Goal: Transaction & Acquisition: Purchase product/service

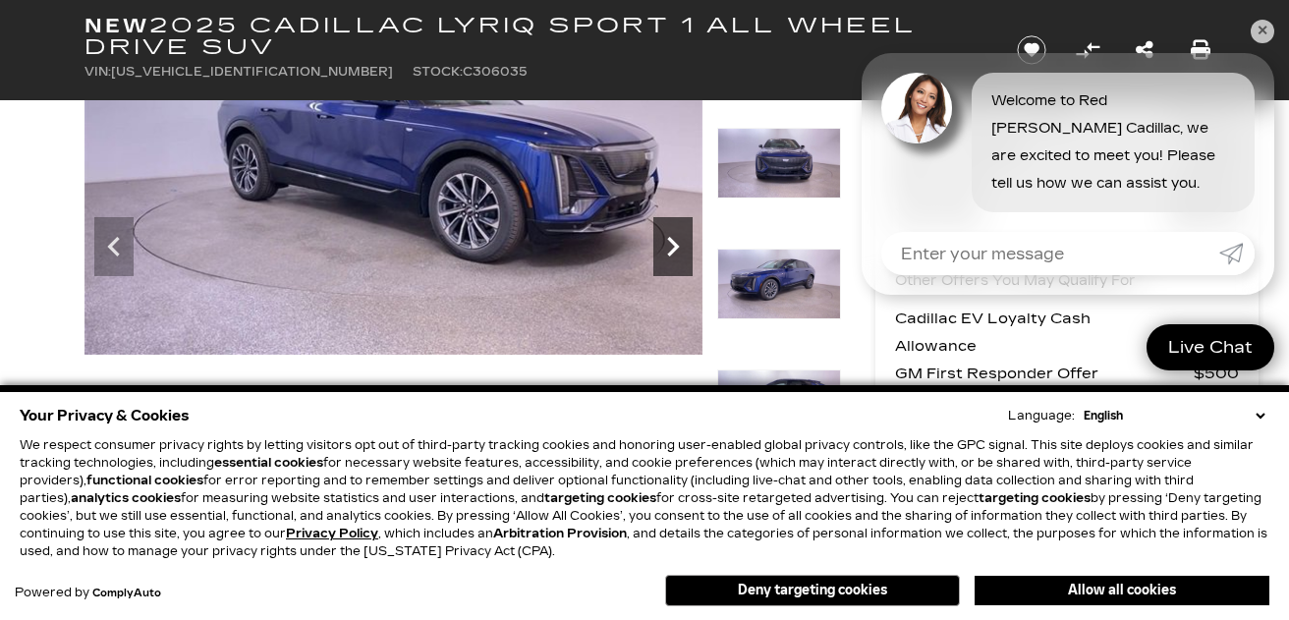
click at [672, 237] on icon "Next" at bounding box center [672, 246] width 39 height 39
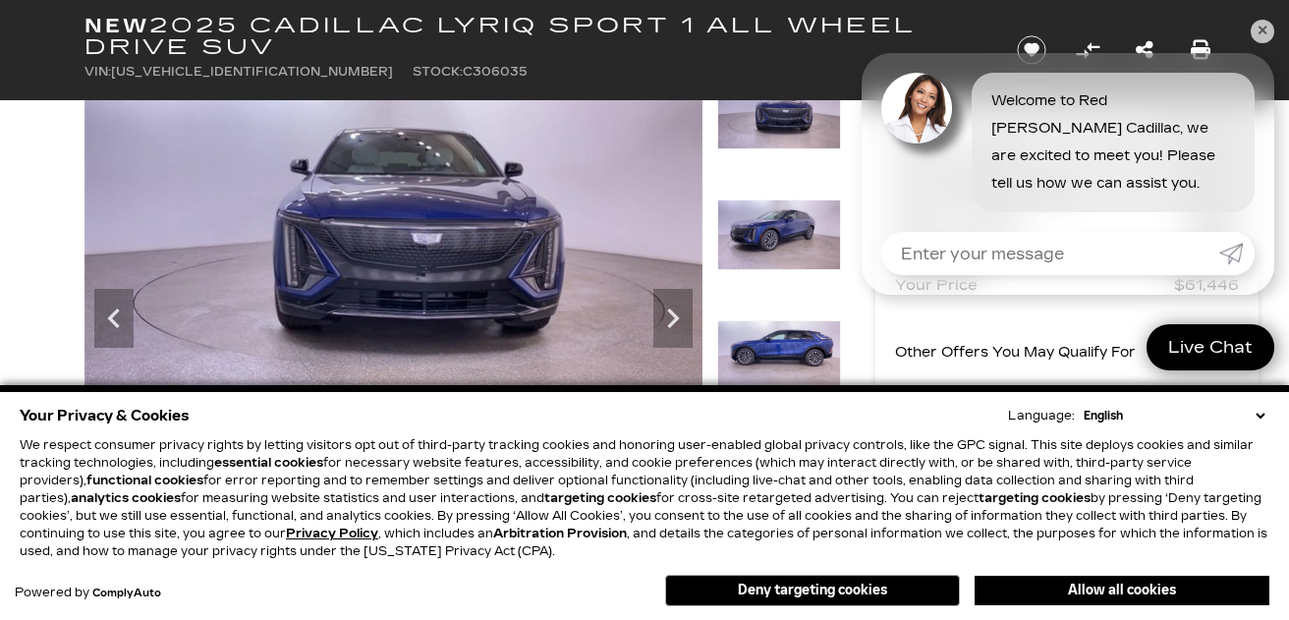
scroll to position [79, 0]
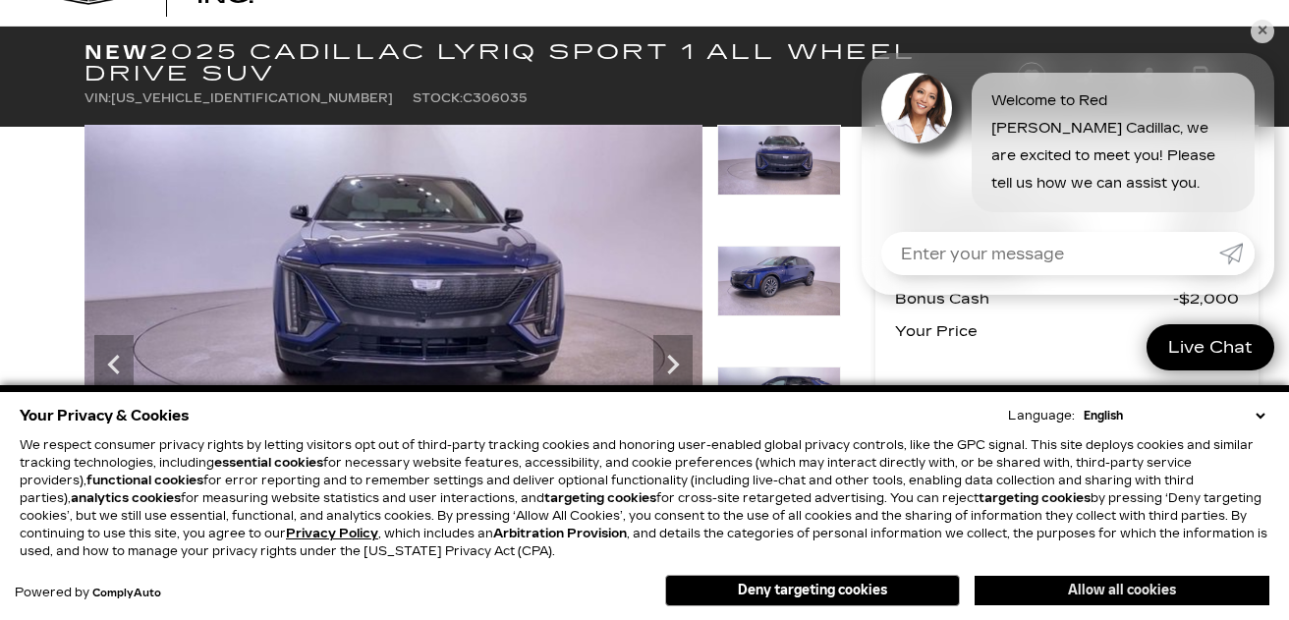
click at [1053, 589] on button "Allow all cookies" at bounding box center [1122, 590] width 295 height 29
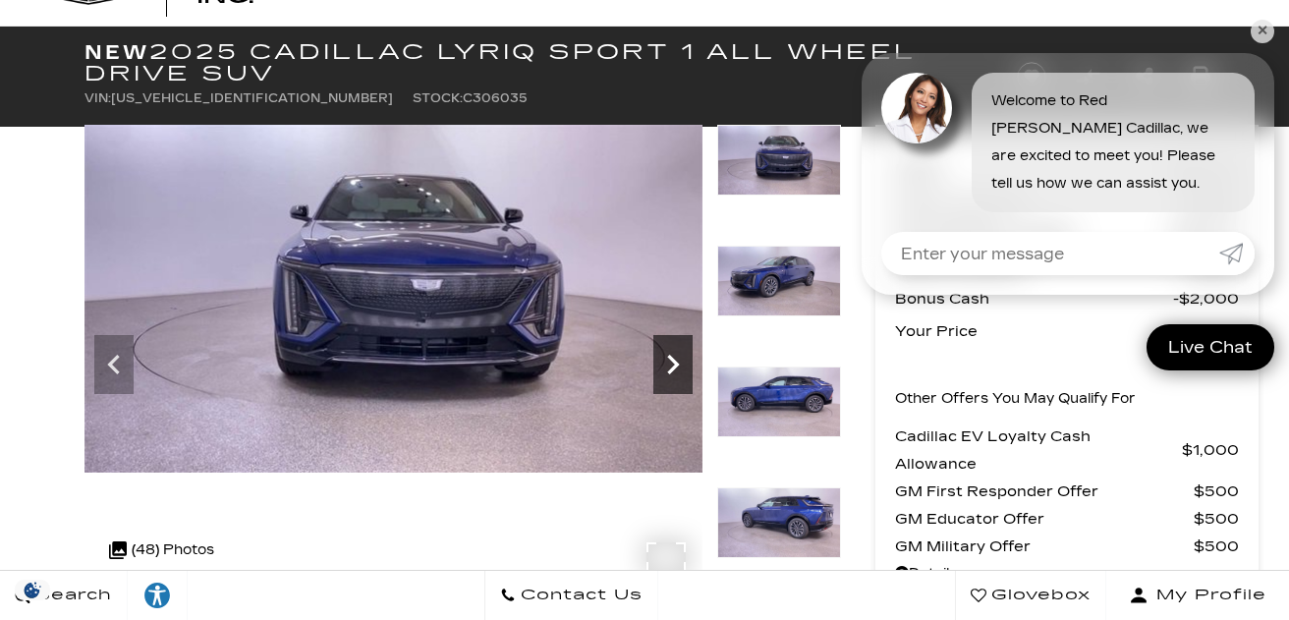
scroll to position [0, 0]
click at [669, 356] on icon "Next" at bounding box center [673, 365] width 12 height 20
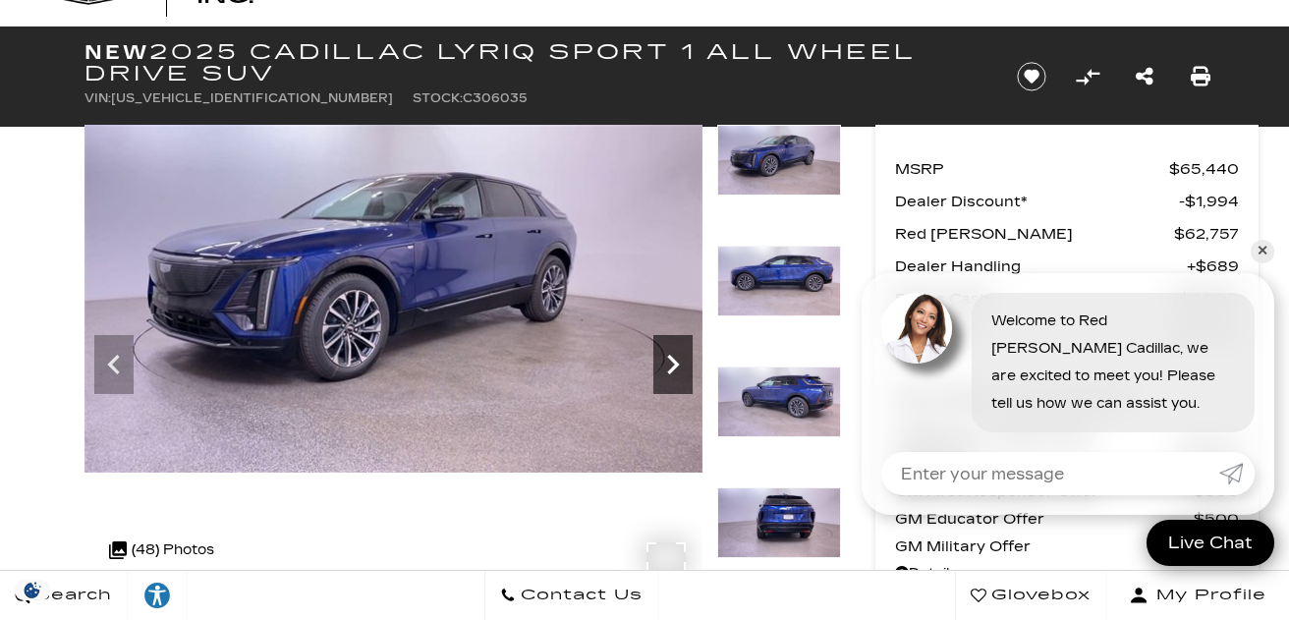
click at [669, 356] on icon "Next" at bounding box center [673, 365] width 12 height 20
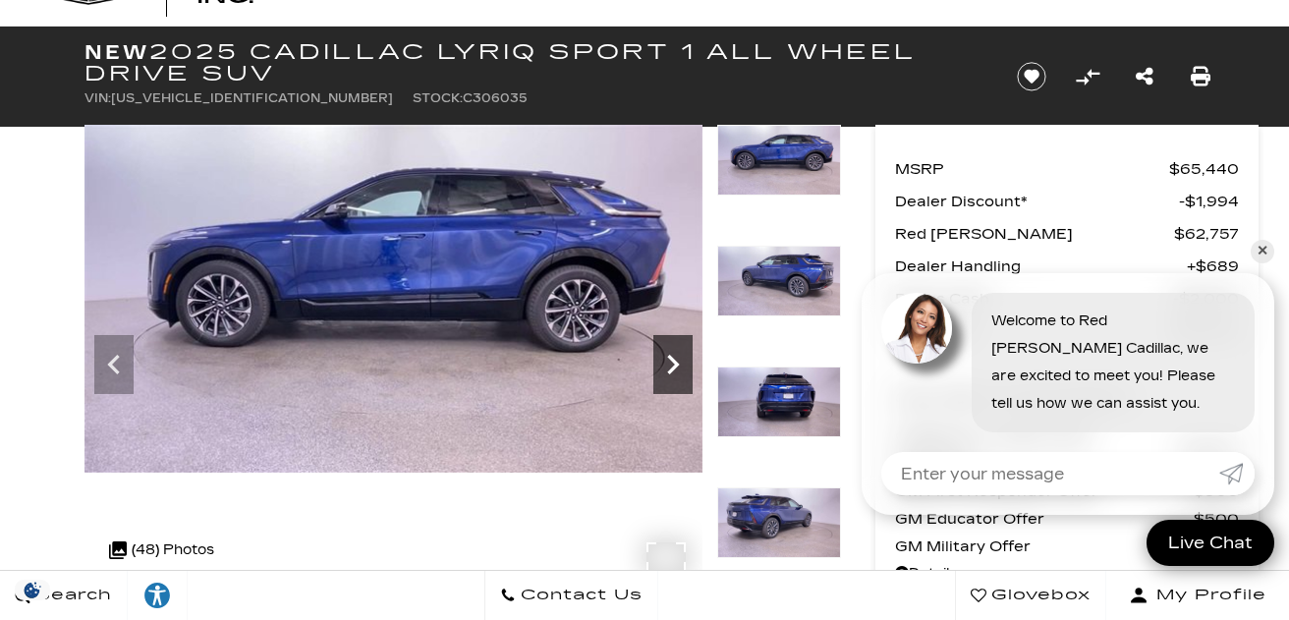
click at [669, 356] on icon "Next" at bounding box center [673, 365] width 12 height 20
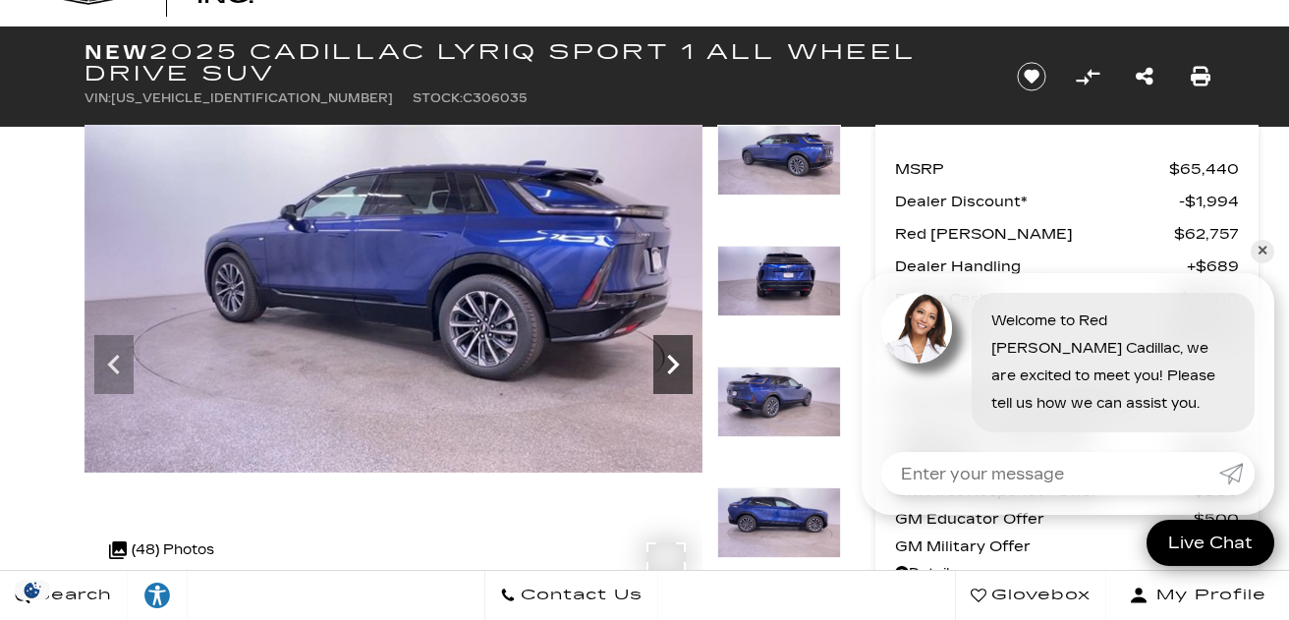
click at [669, 356] on icon "Next" at bounding box center [673, 365] width 12 height 20
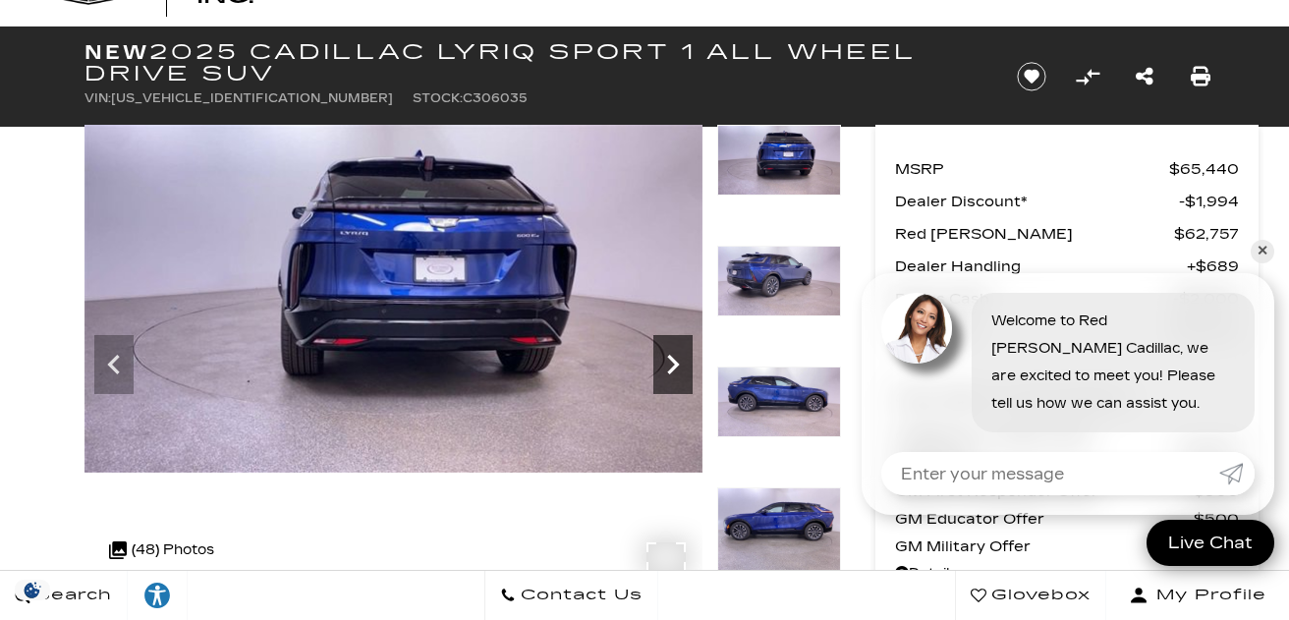
click at [669, 356] on icon "Next" at bounding box center [673, 365] width 12 height 20
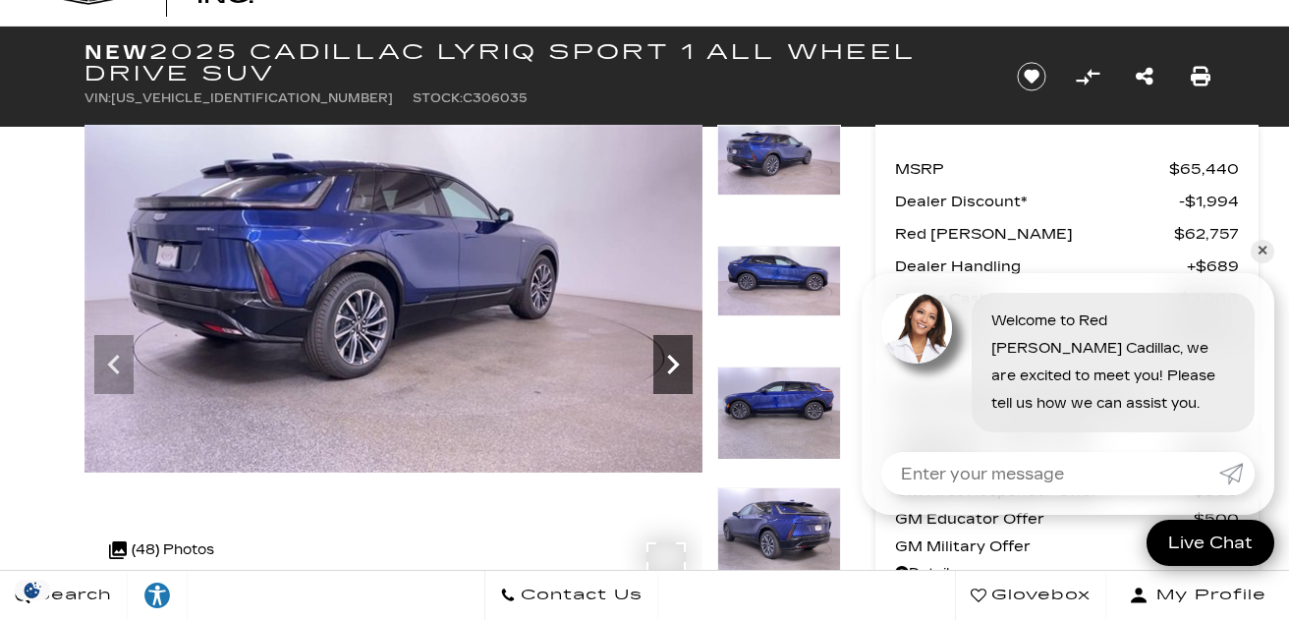
click at [669, 356] on icon "Next" at bounding box center [673, 365] width 12 height 20
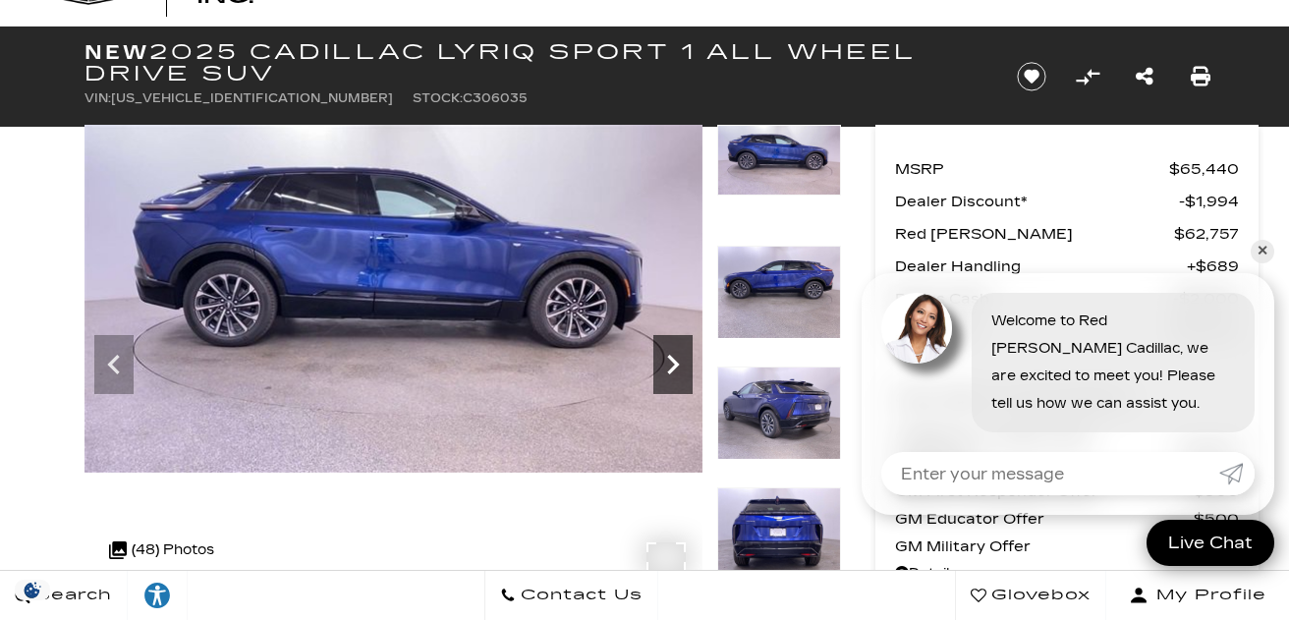
click at [669, 356] on icon "Next" at bounding box center [673, 365] width 12 height 20
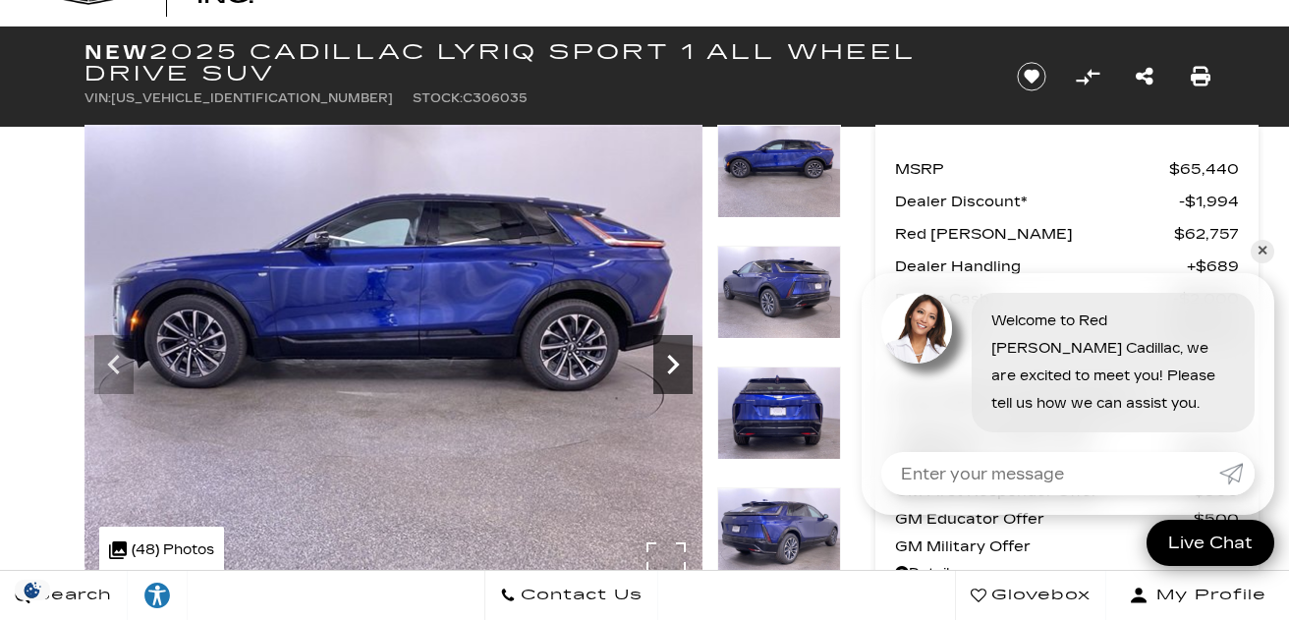
click at [669, 356] on icon "Next" at bounding box center [673, 365] width 12 height 20
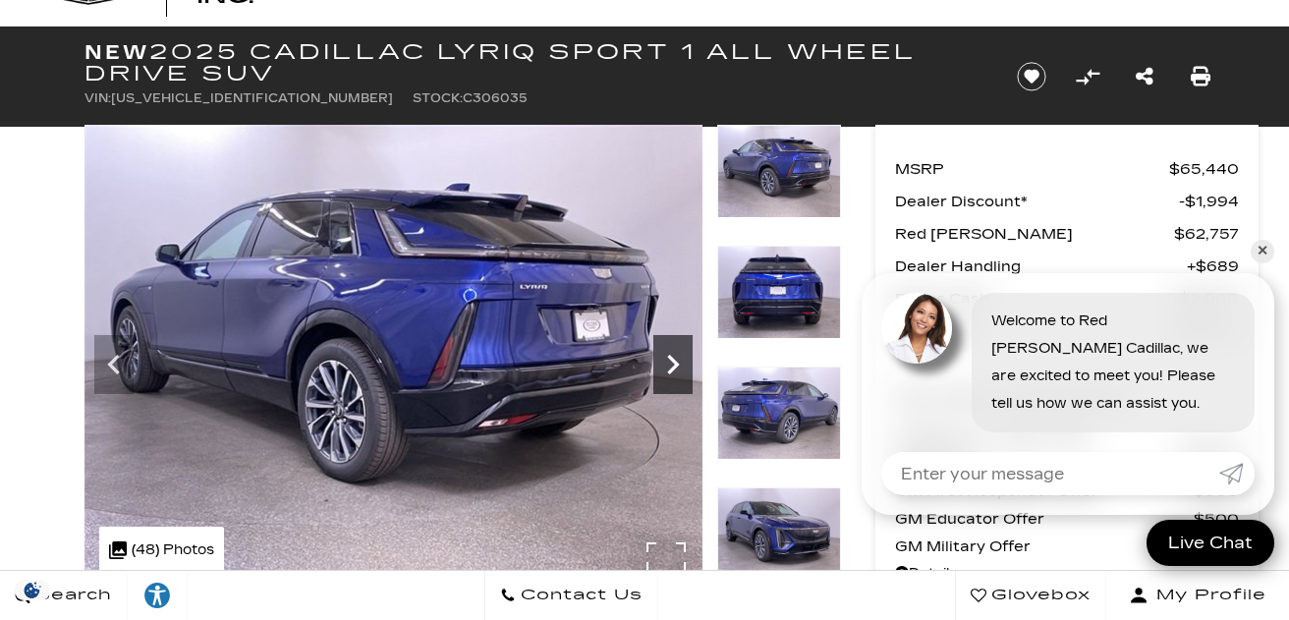
click at [669, 356] on icon "Next" at bounding box center [673, 365] width 12 height 20
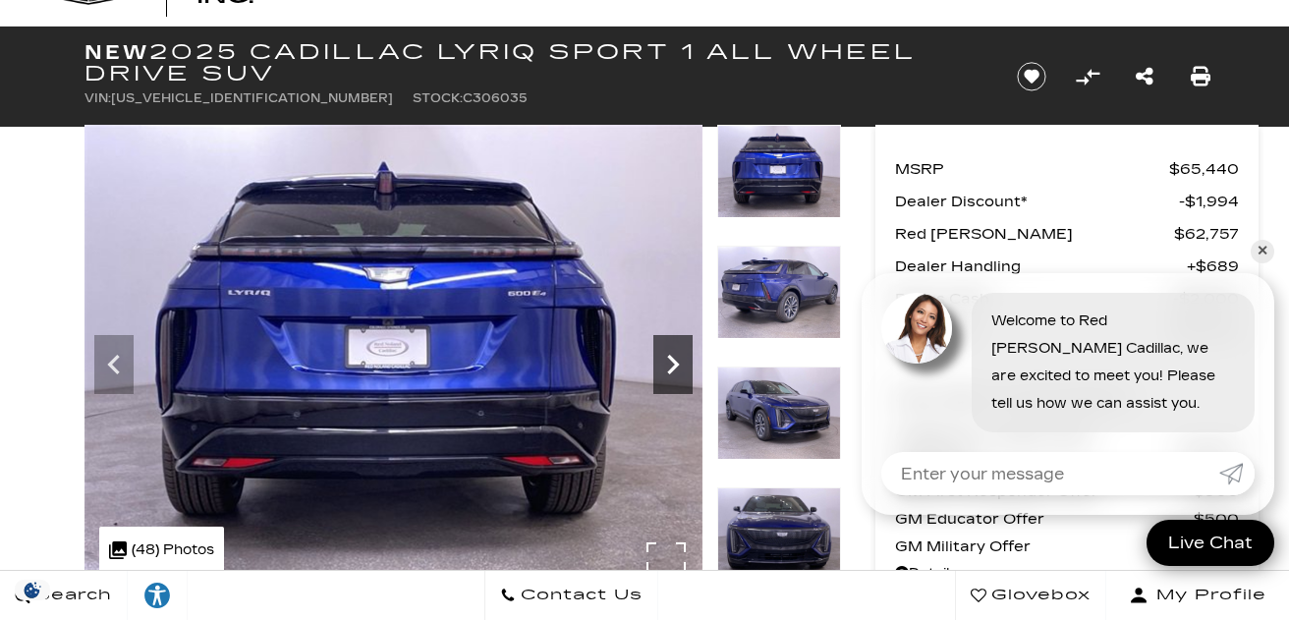
click at [669, 356] on icon "Next" at bounding box center [673, 365] width 12 height 20
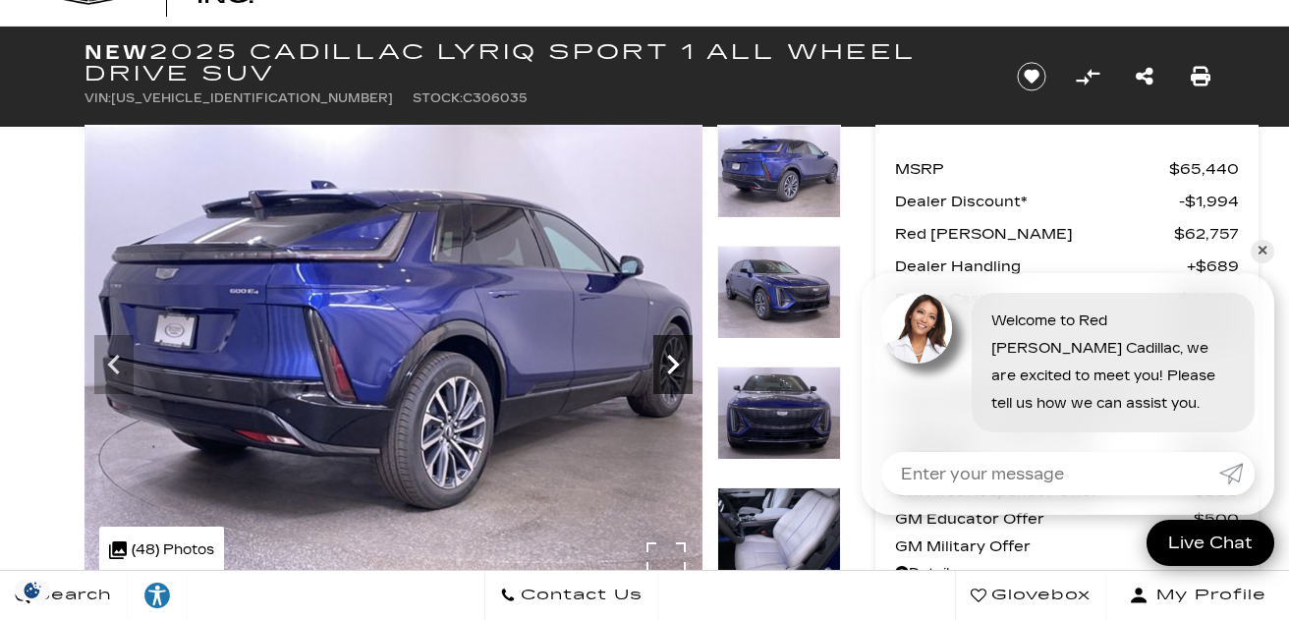
click at [669, 356] on icon "Next" at bounding box center [673, 365] width 12 height 20
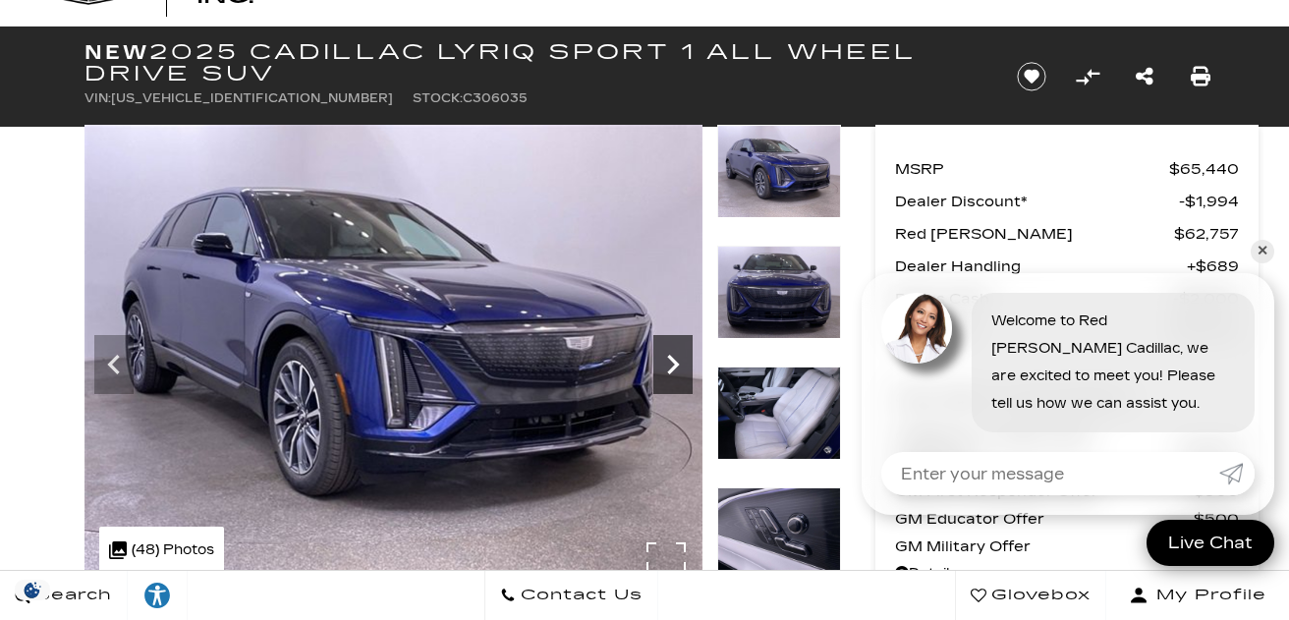
click at [669, 356] on icon "Next" at bounding box center [673, 365] width 12 height 20
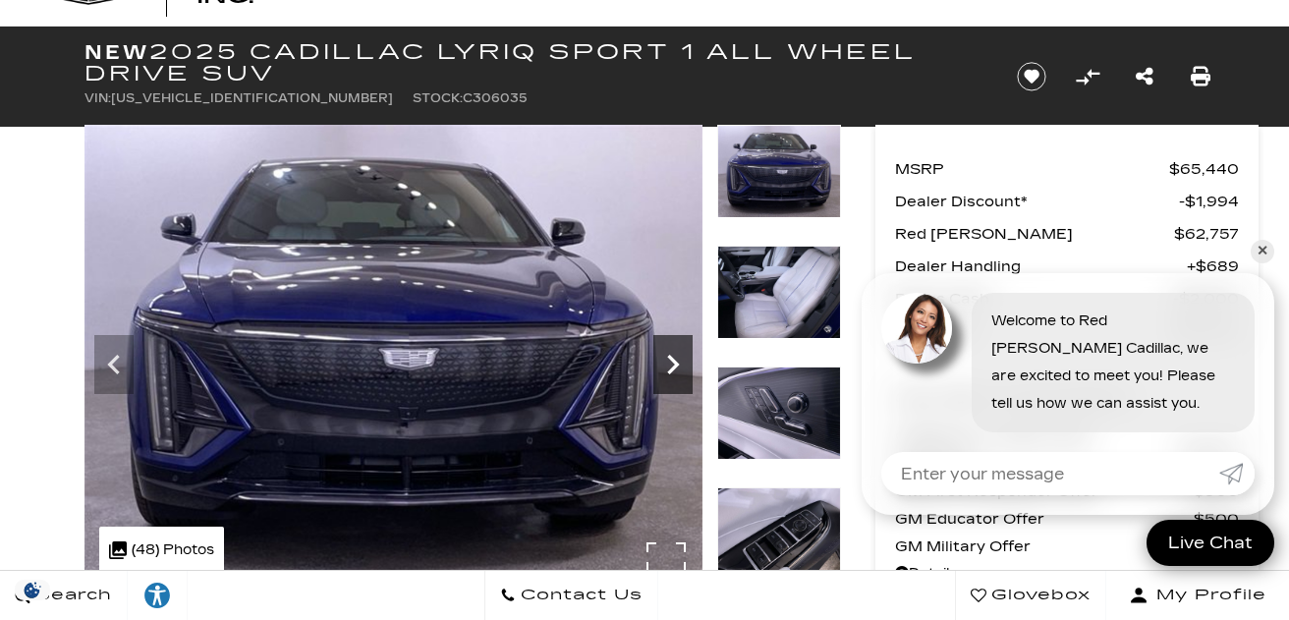
click at [669, 356] on icon "Next" at bounding box center [673, 365] width 12 height 20
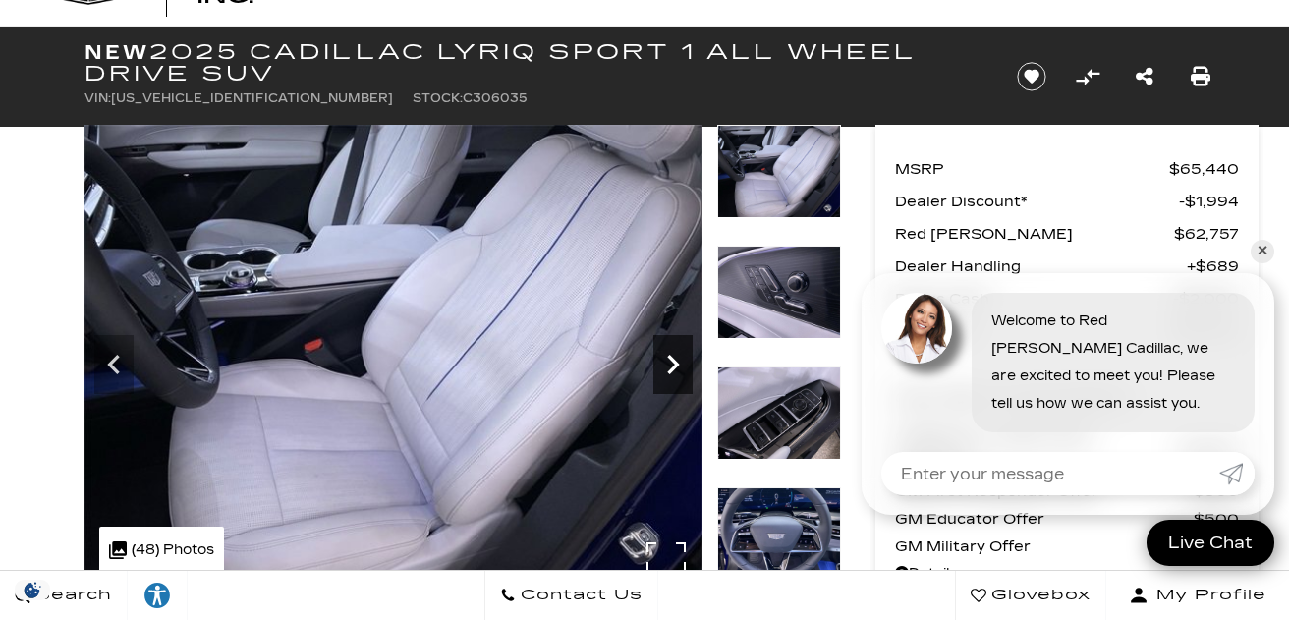
click at [669, 356] on icon "Next" at bounding box center [673, 365] width 12 height 20
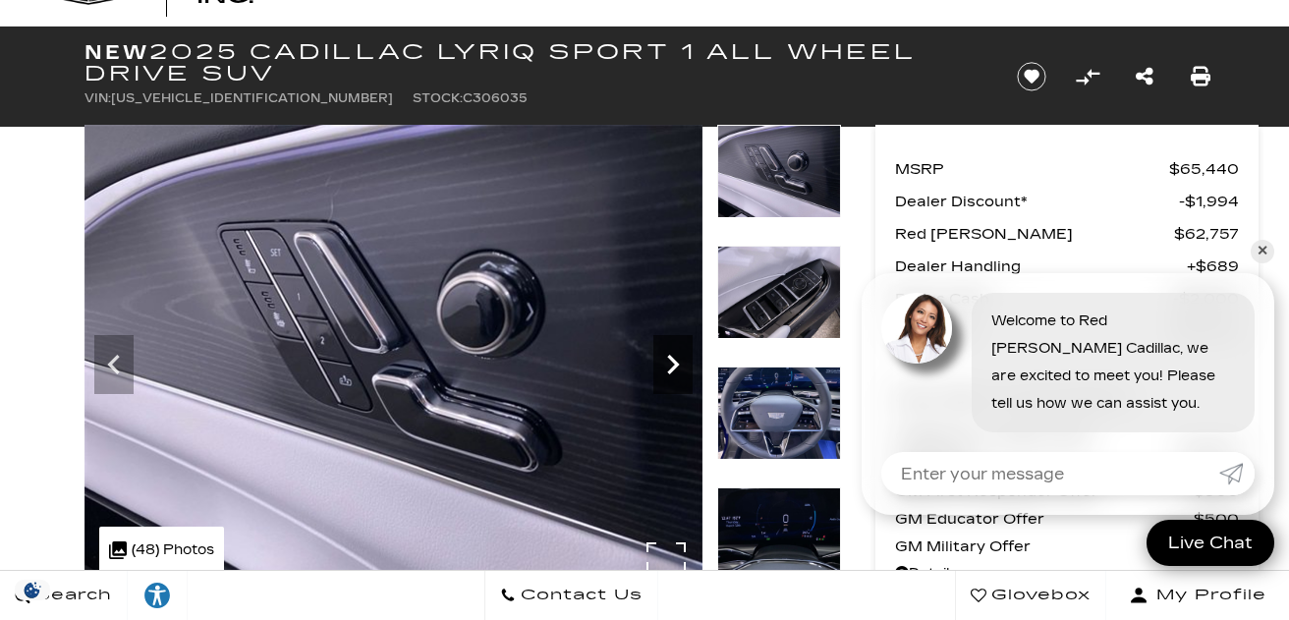
click at [669, 356] on icon "Next" at bounding box center [673, 365] width 12 height 20
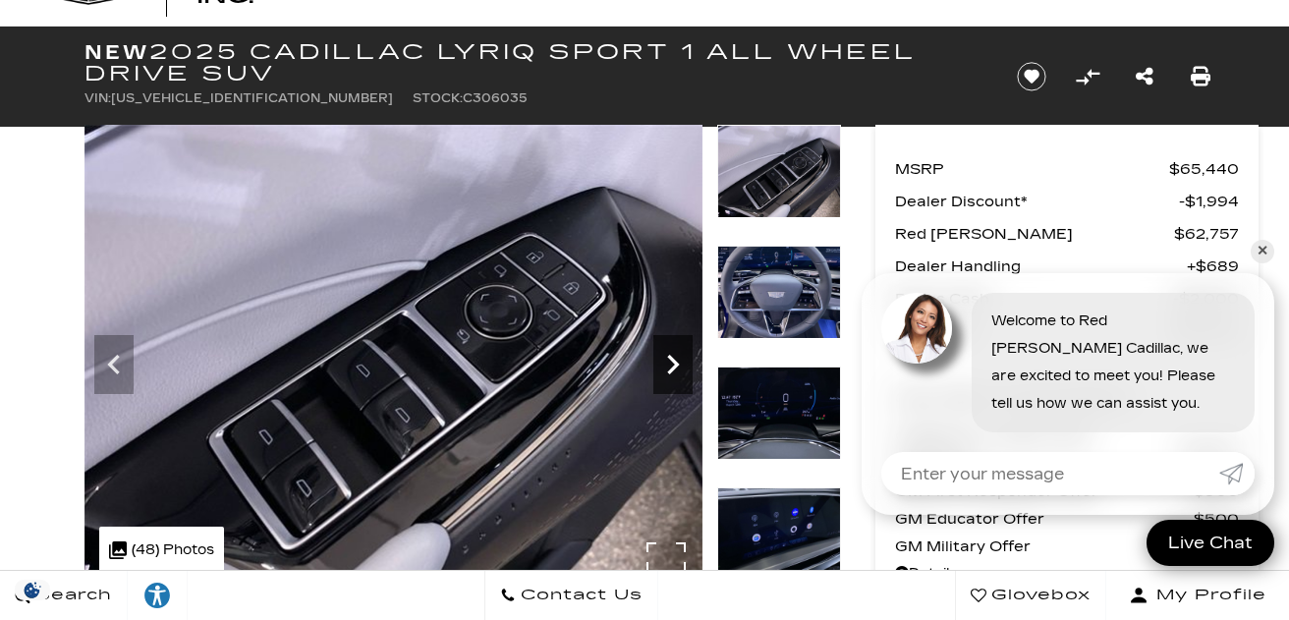
click at [669, 356] on icon "Next" at bounding box center [673, 365] width 12 height 20
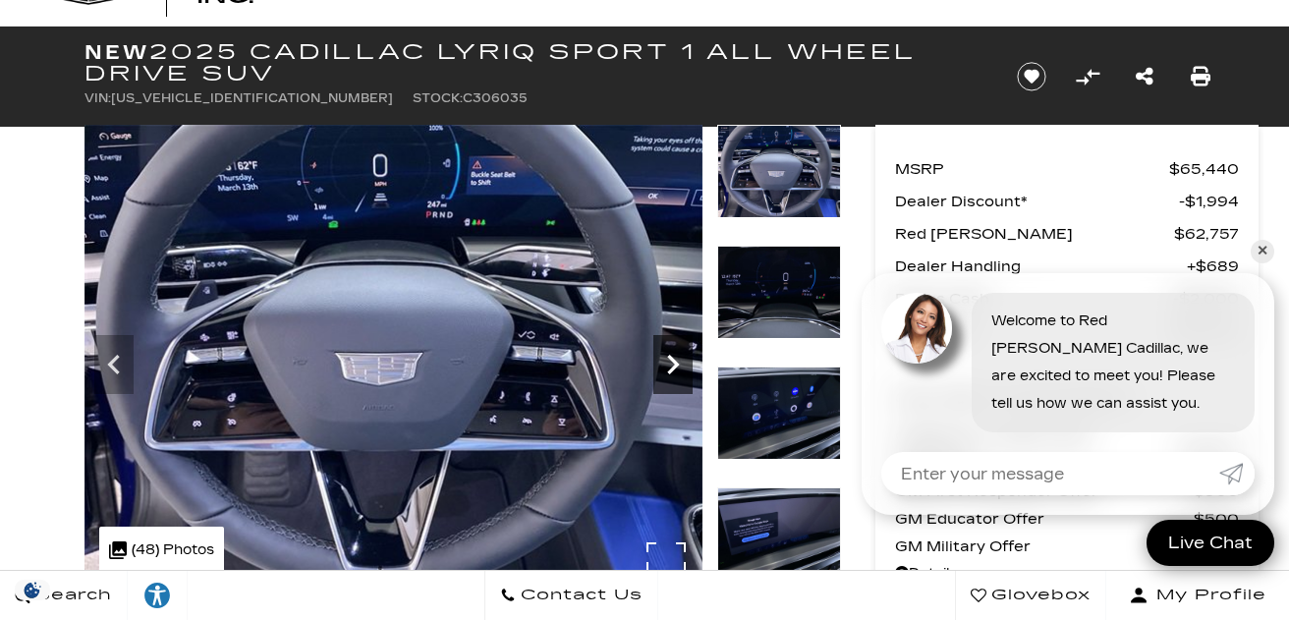
click at [669, 356] on icon "Next" at bounding box center [673, 365] width 12 height 20
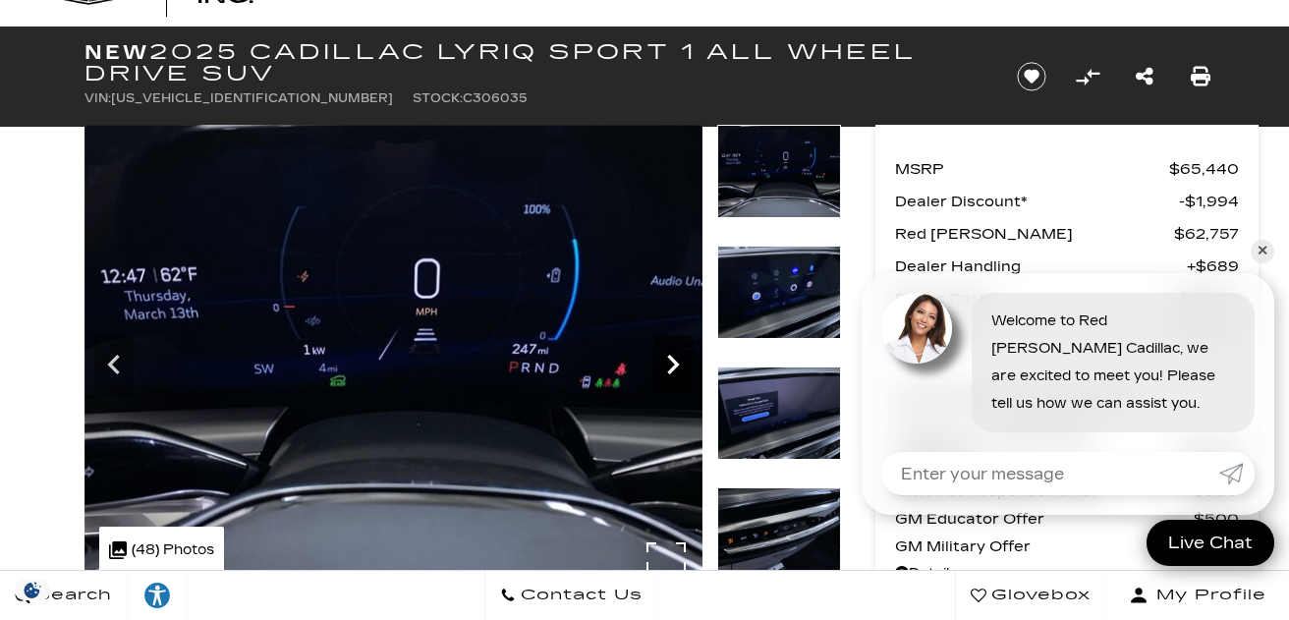
click at [669, 356] on icon "Next" at bounding box center [673, 365] width 12 height 20
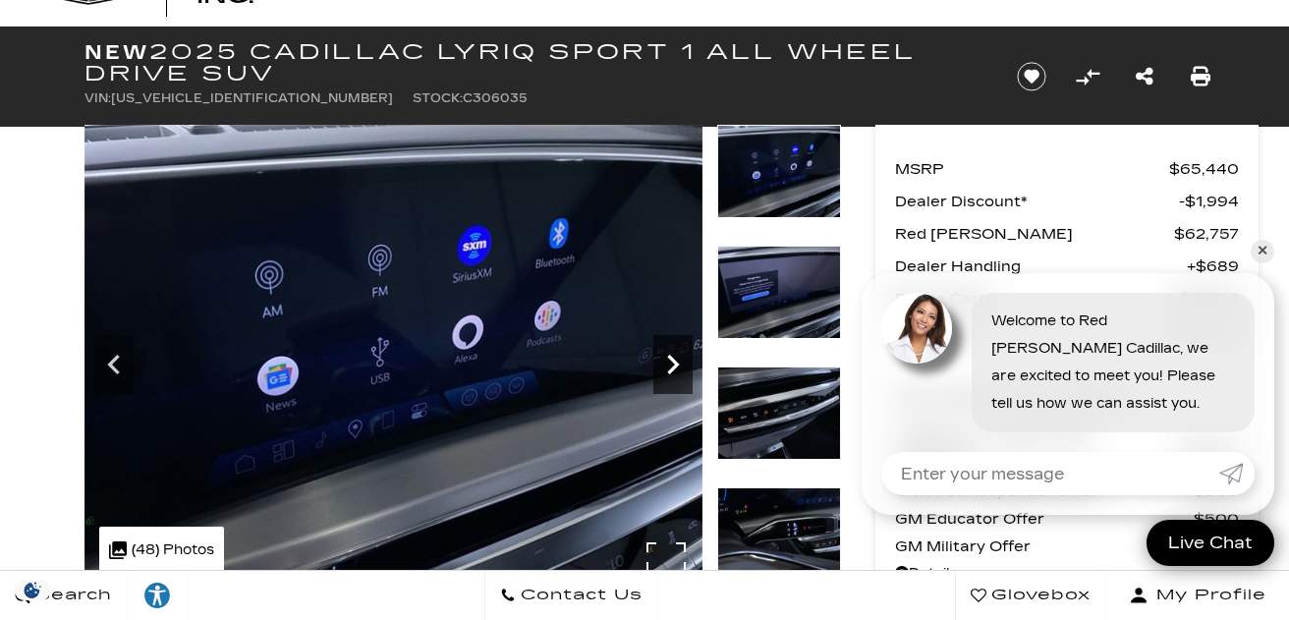
click at [669, 356] on icon "Next" at bounding box center [673, 365] width 12 height 20
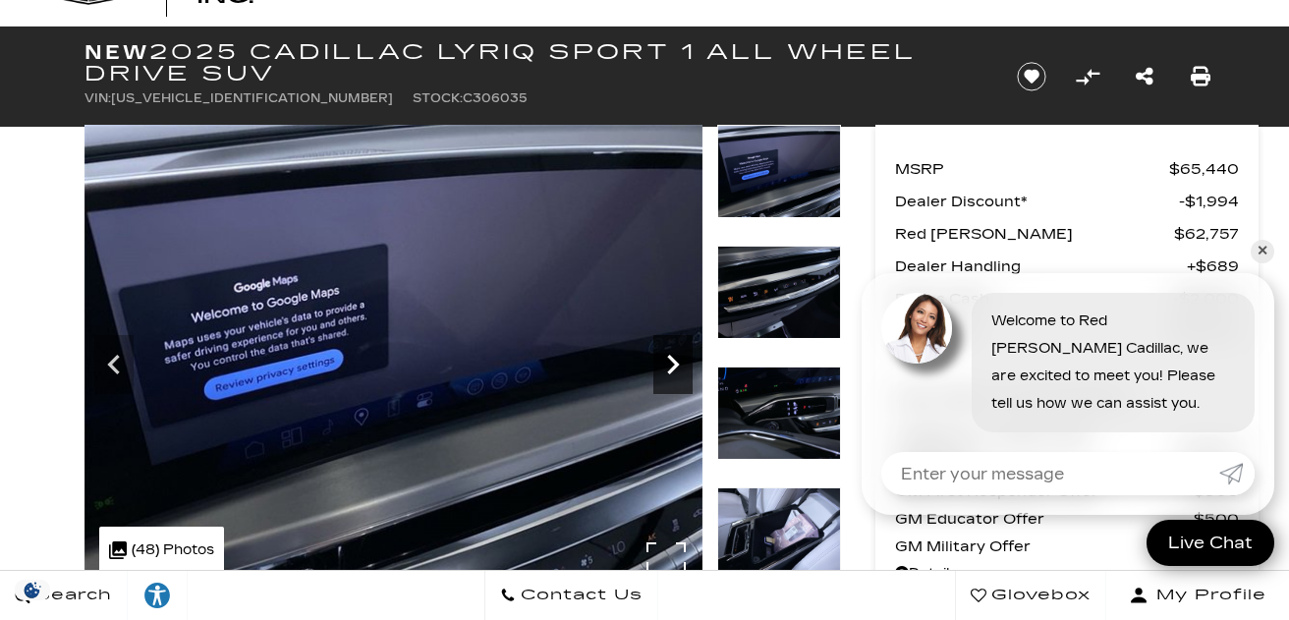
click at [669, 356] on icon "Next" at bounding box center [673, 365] width 12 height 20
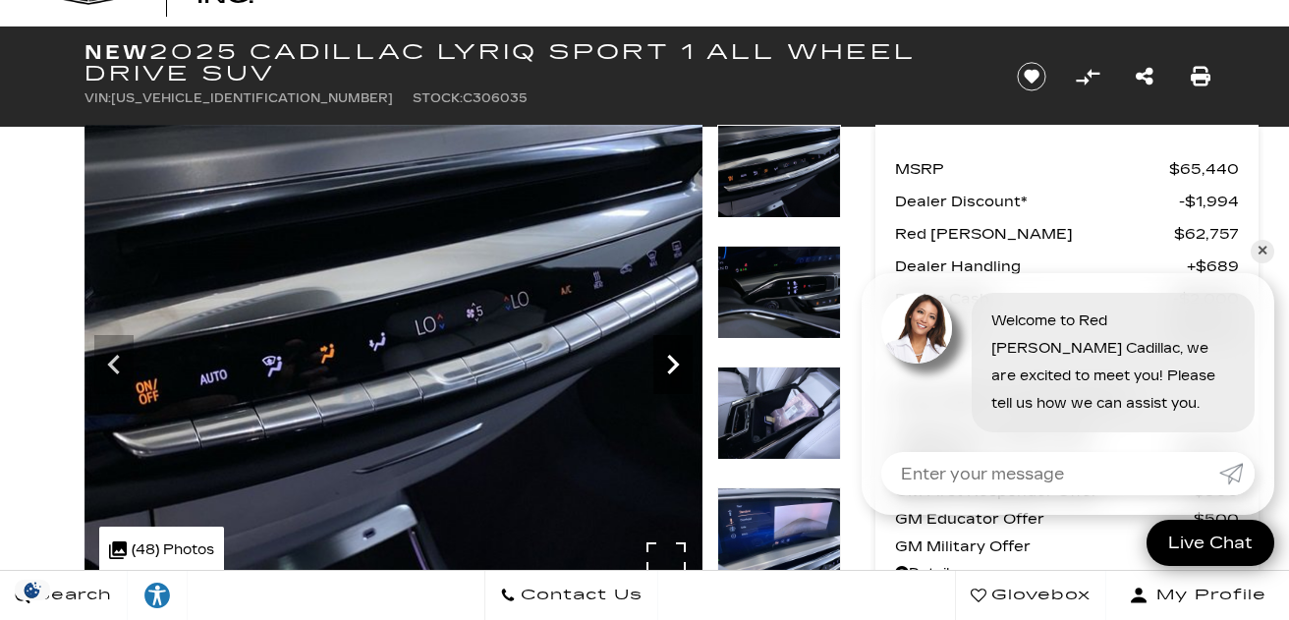
click at [669, 356] on icon "Next" at bounding box center [673, 365] width 12 height 20
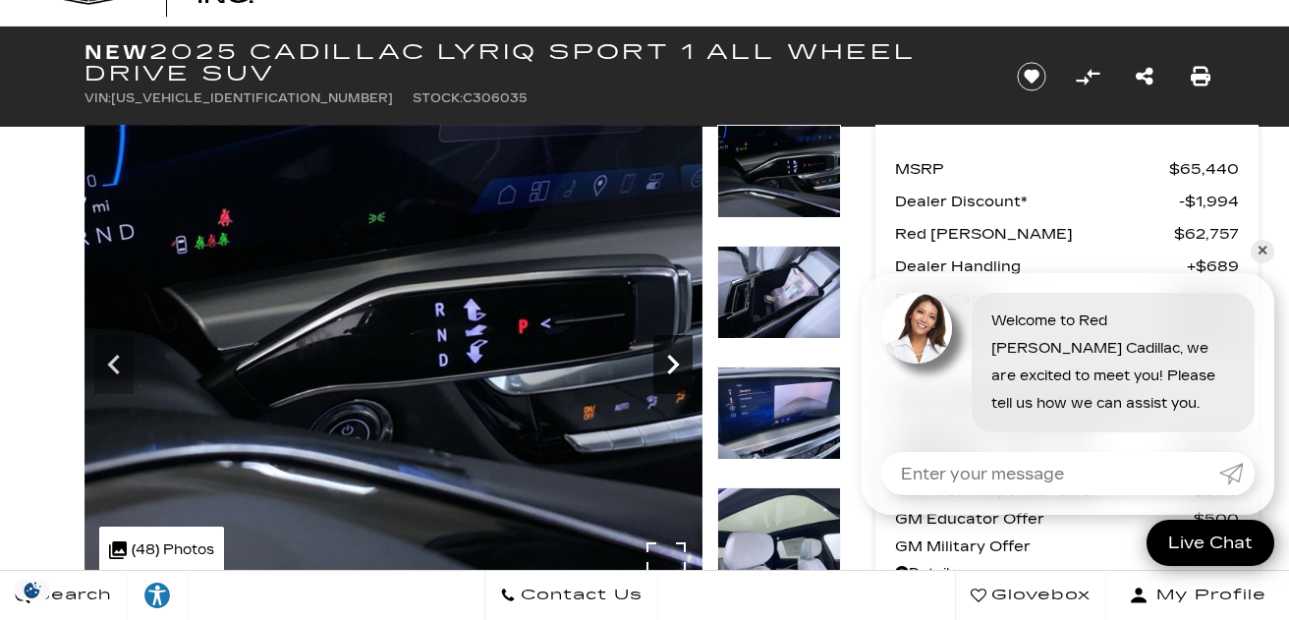
click at [669, 356] on icon "Next" at bounding box center [673, 365] width 12 height 20
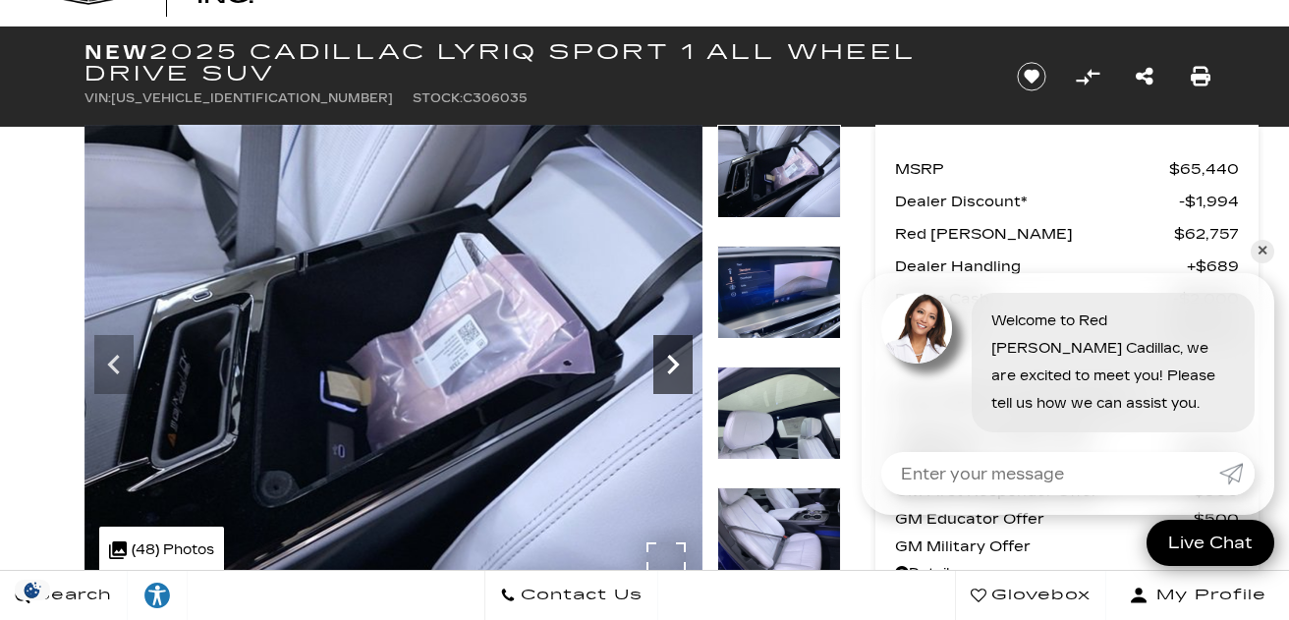
click at [669, 356] on icon "Next" at bounding box center [673, 365] width 12 height 20
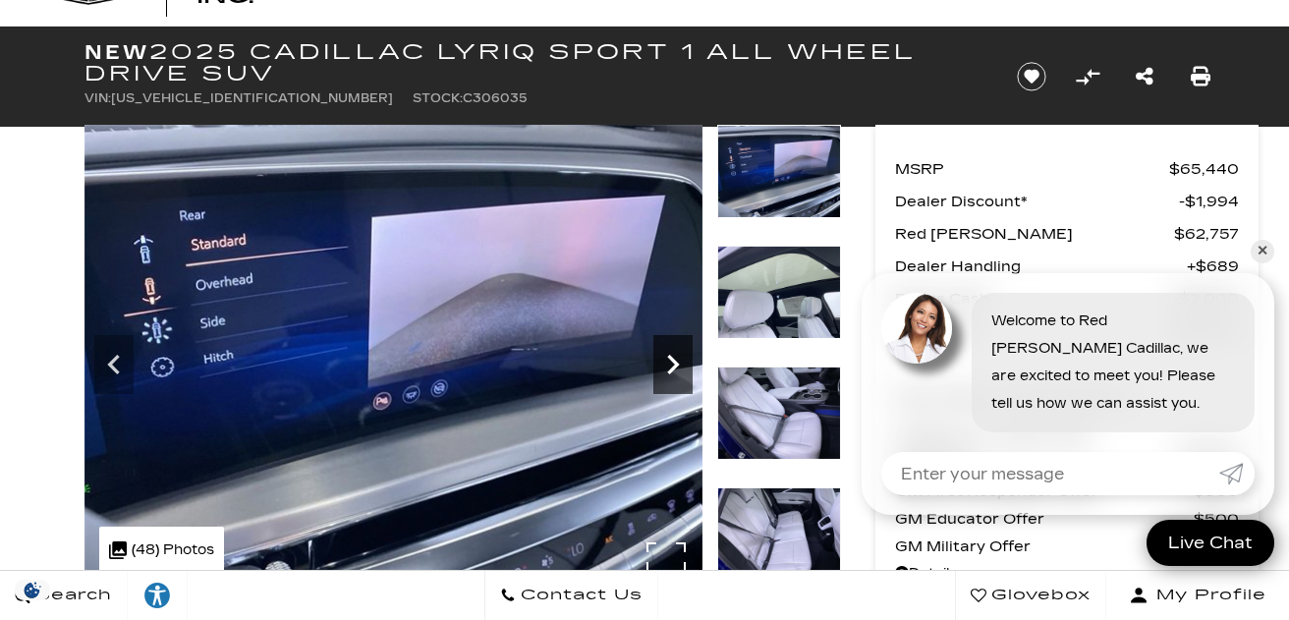
click at [669, 356] on icon "Next" at bounding box center [673, 365] width 12 height 20
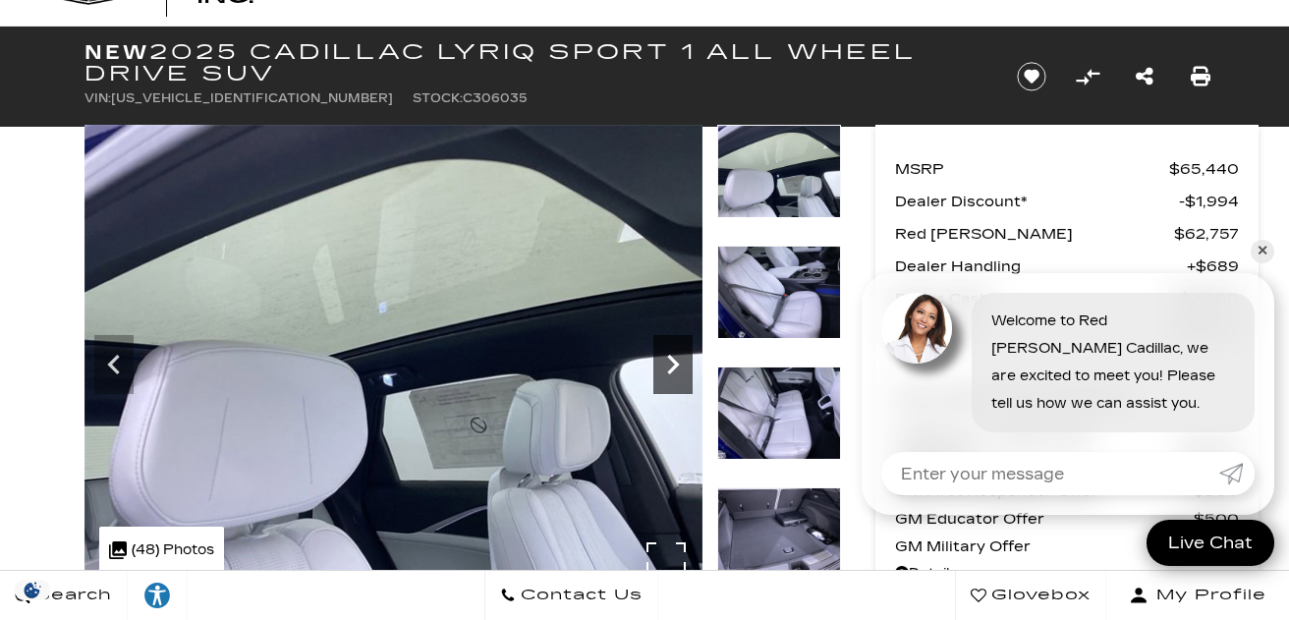
click at [669, 356] on icon "Next" at bounding box center [673, 365] width 12 height 20
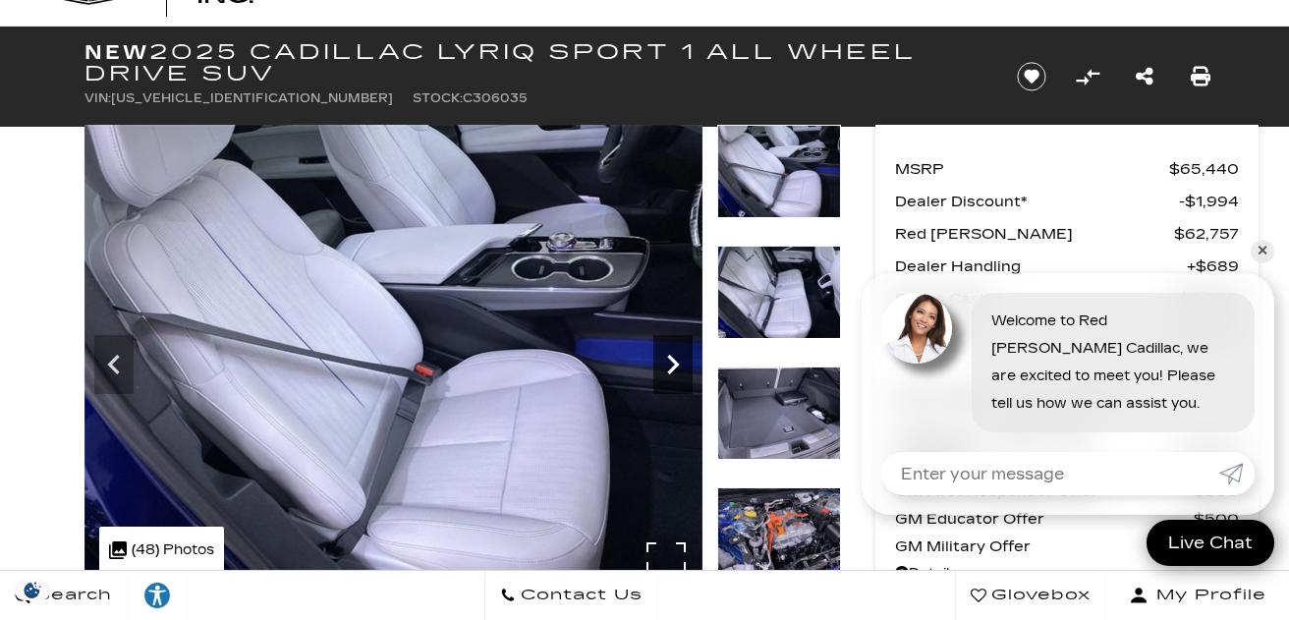
click at [669, 356] on icon "Next" at bounding box center [673, 365] width 12 height 20
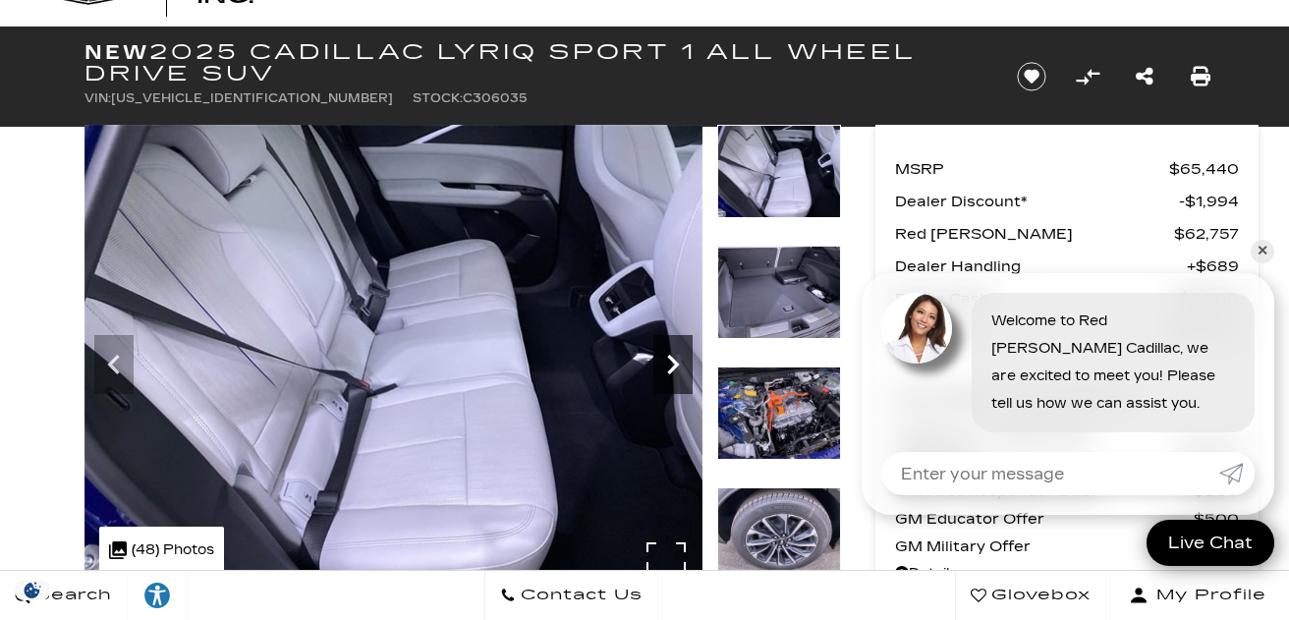
click at [669, 356] on icon "Next" at bounding box center [673, 365] width 12 height 20
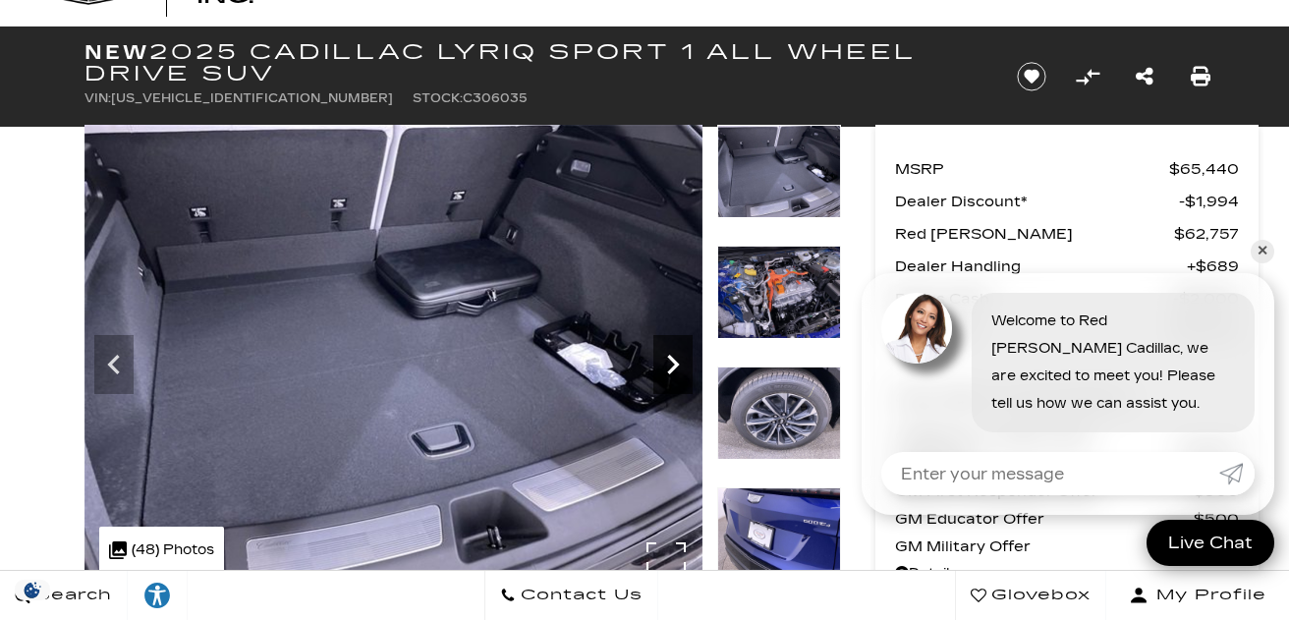
click at [669, 356] on icon "Next" at bounding box center [673, 365] width 12 height 20
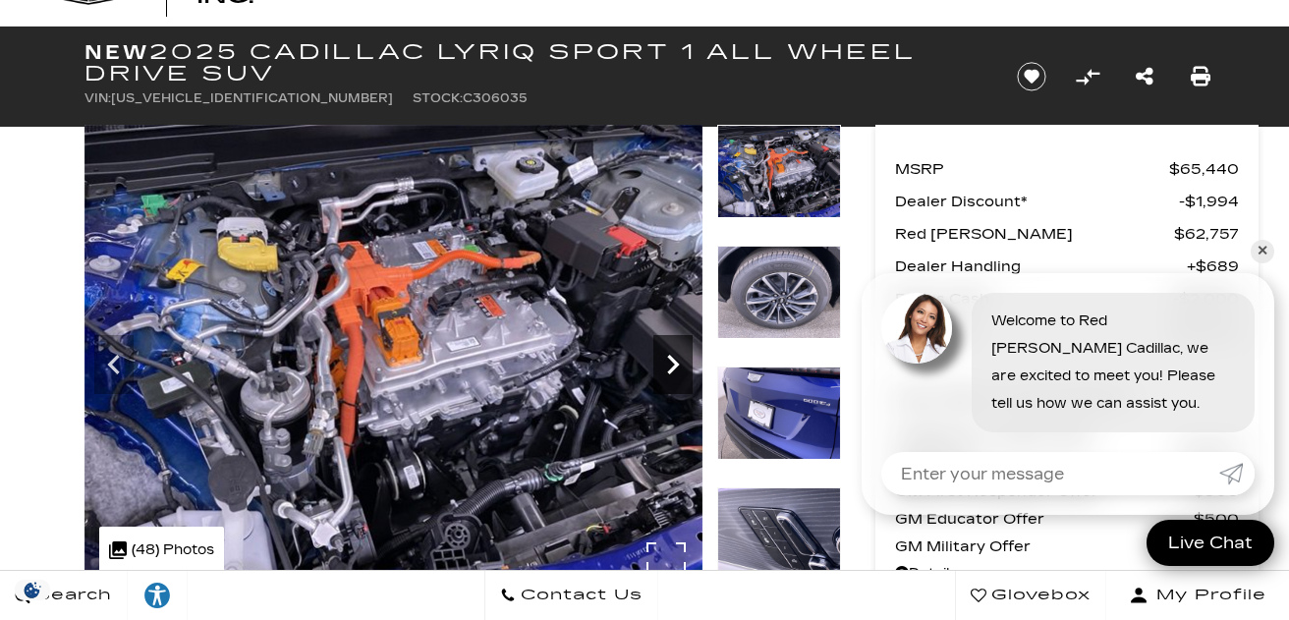
click at [669, 356] on icon "Next" at bounding box center [673, 365] width 12 height 20
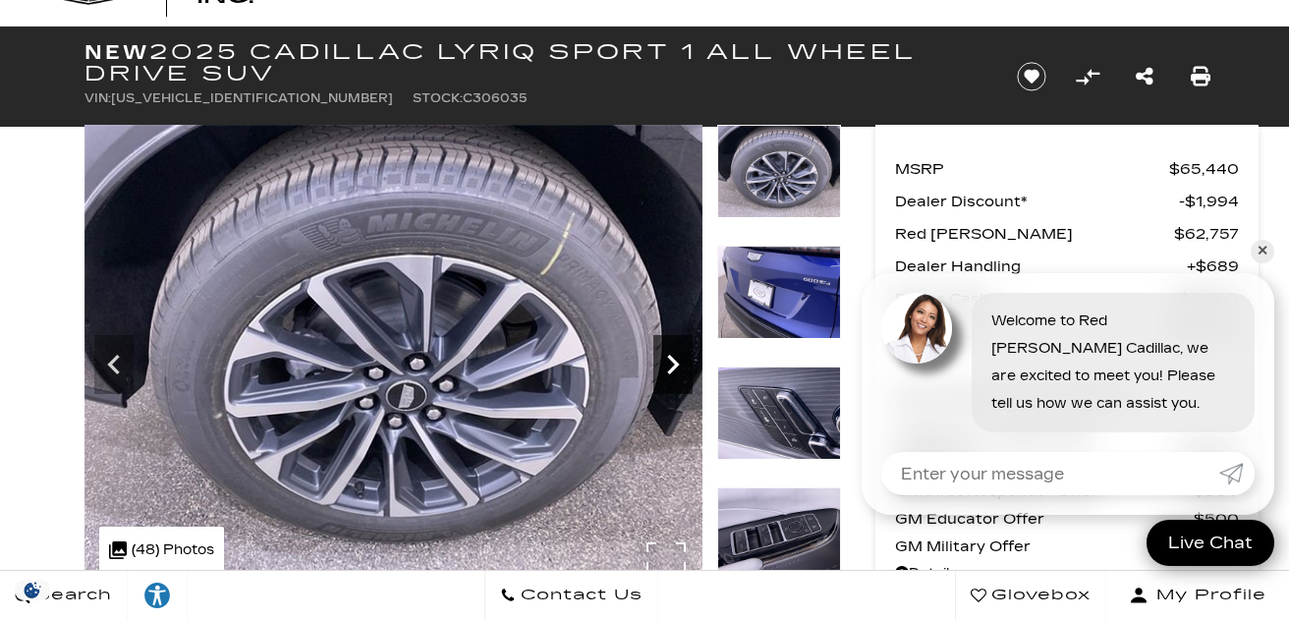
click at [669, 356] on icon "Next" at bounding box center [673, 365] width 12 height 20
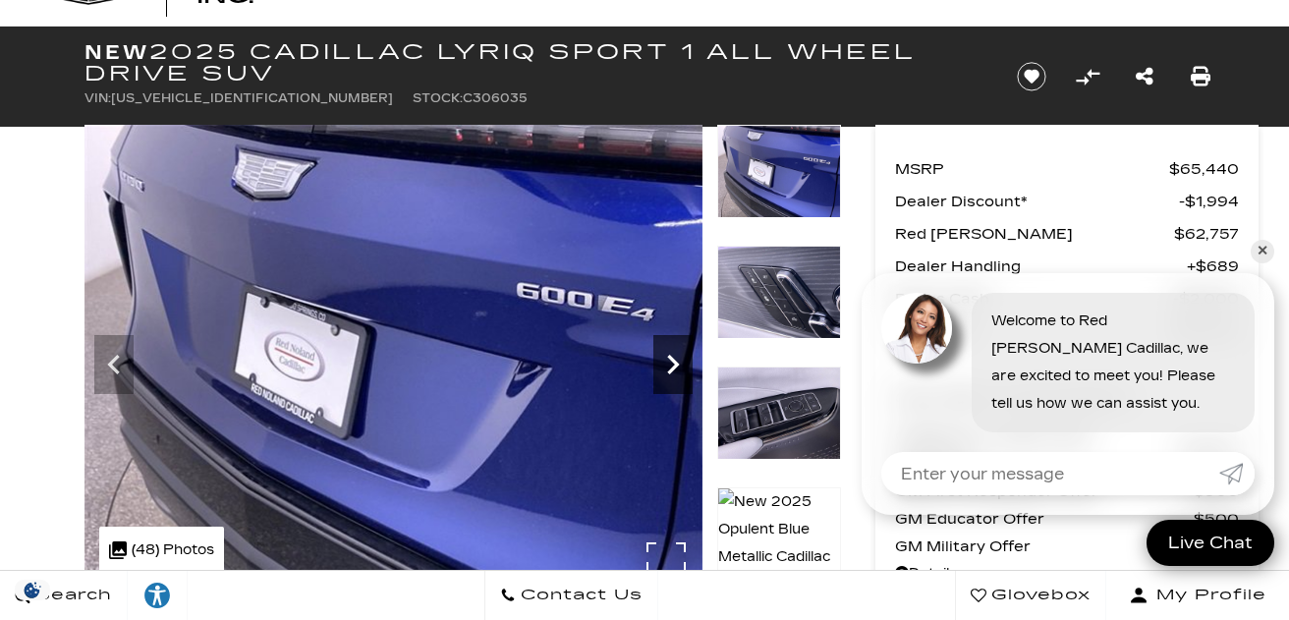
click at [669, 356] on icon "Next" at bounding box center [673, 365] width 12 height 20
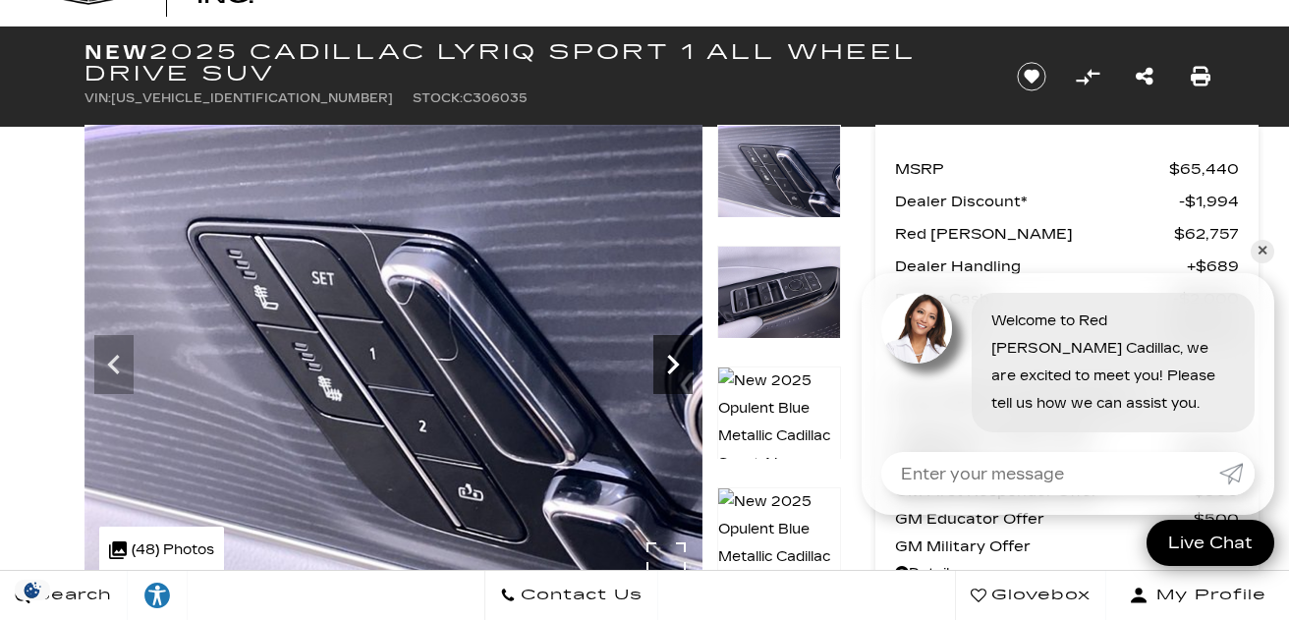
click at [669, 356] on icon "Next" at bounding box center [673, 365] width 12 height 20
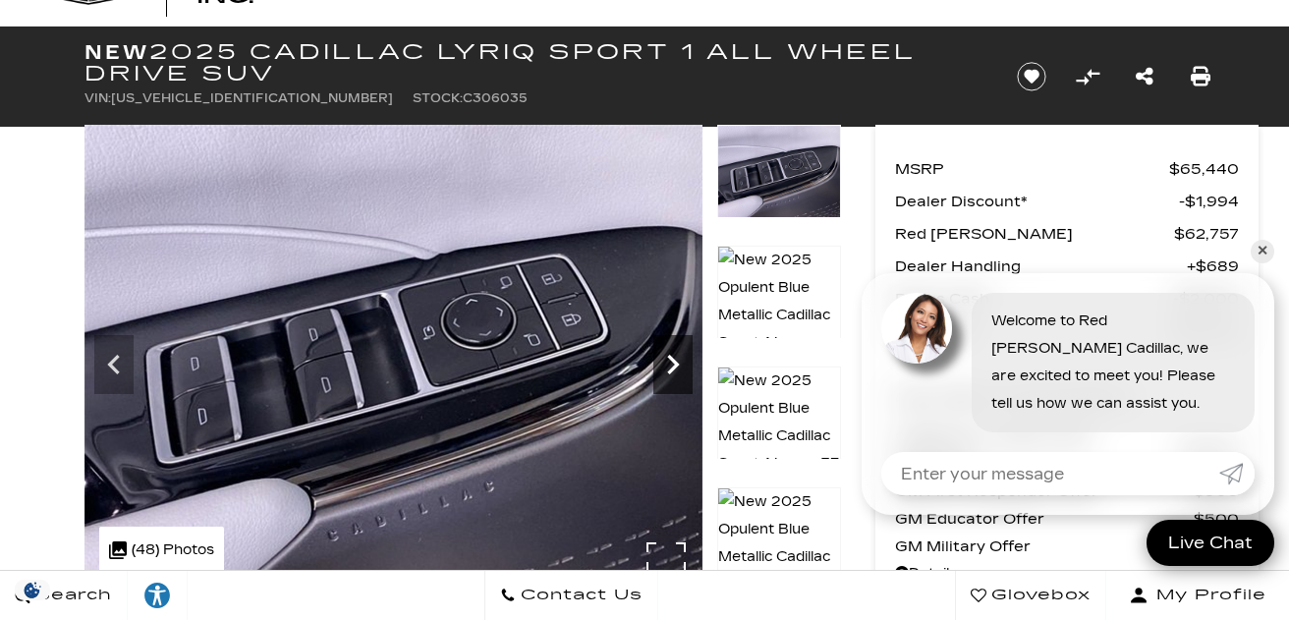
click at [669, 356] on icon "Next" at bounding box center [673, 365] width 12 height 20
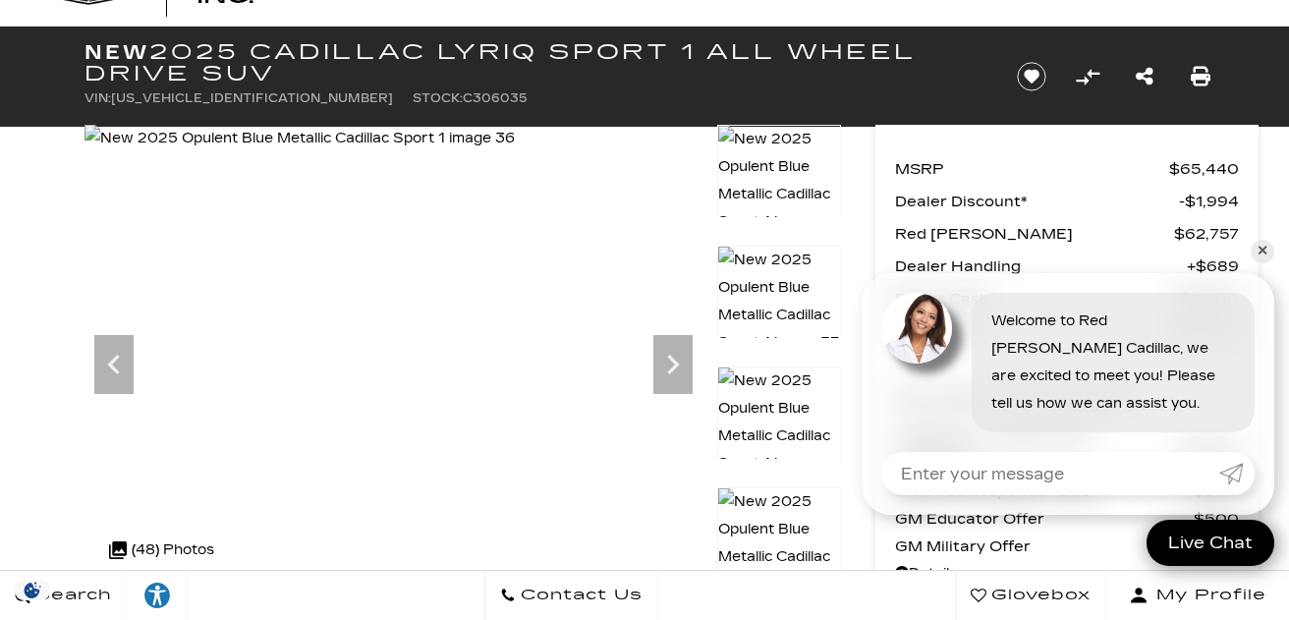
click at [769, 154] on img at bounding box center [779, 195] width 124 height 140
click at [670, 357] on icon "Next" at bounding box center [673, 365] width 12 height 20
